Goal: Task Accomplishment & Management: Use online tool/utility

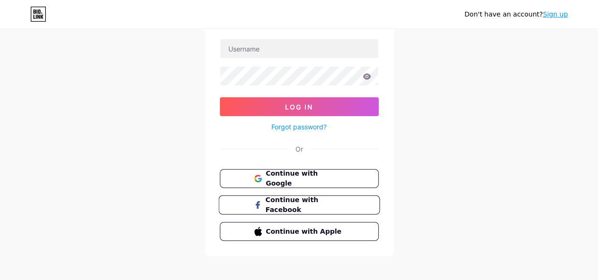
scroll to position [67, 0]
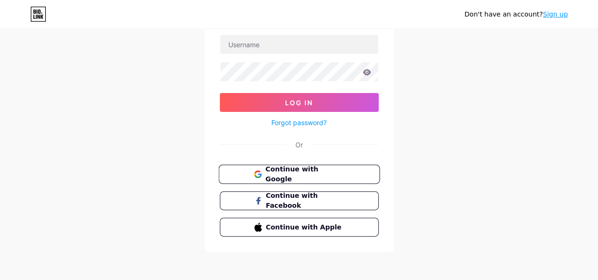
click at [302, 169] on span "Continue with Google" at bounding box center [304, 174] width 79 height 20
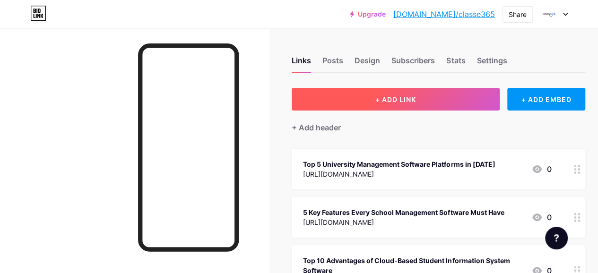
click at [398, 96] on span "+ ADD LINK" at bounding box center [395, 99] width 41 height 8
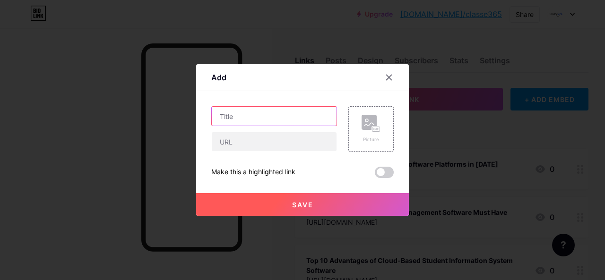
click at [237, 109] on input "text" at bounding box center [274, 116] width 125 height 19
paste input "[URL][DOMAIN_NAME]"
type input "[URL][DOMAIN_NAME]"
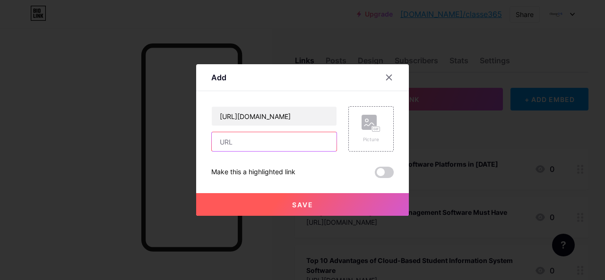
click at [247, 149] on input "text" at bounding box center [274, 141] width 125 height 19
click at [252, 143] on input "text" at bounding box center [274, 141] width 125 height 19
paste input "[URL][DOMAIN_NAME]"
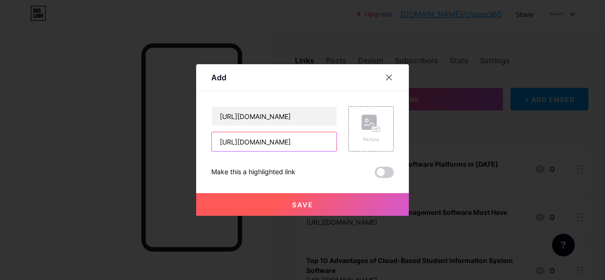
type input "[URL][DOMAIN_NAME]"
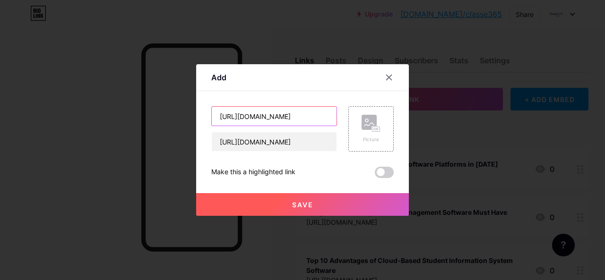
click at [291, 116] on input "[URL][DOMAIN_NAME]" at bounding box center [274, 116] width 125 height 19
paste input "Top Must-Have Features in an Admission Management System"
type input "Top Must-Have Features in an Admission Management System"
click at [293, 201] on span "Save" at bounding box center [302, 205] width 21 height 8
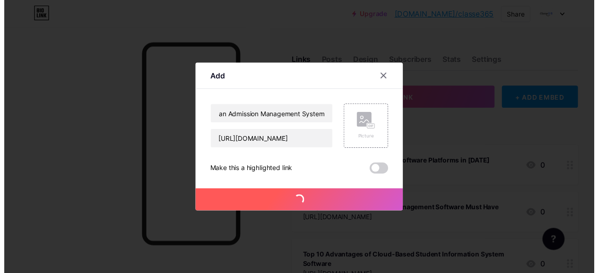
scroll to position [0, 0]
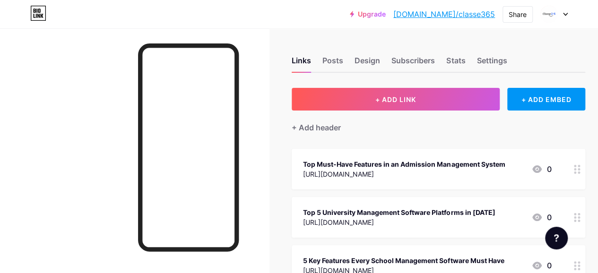
click at [467, 17] on link "[DOMAIN_NAME]/classe365" at bounding box center [444, 14] width 102 height 11
